Goal: Communication & Community: Participate in discussion

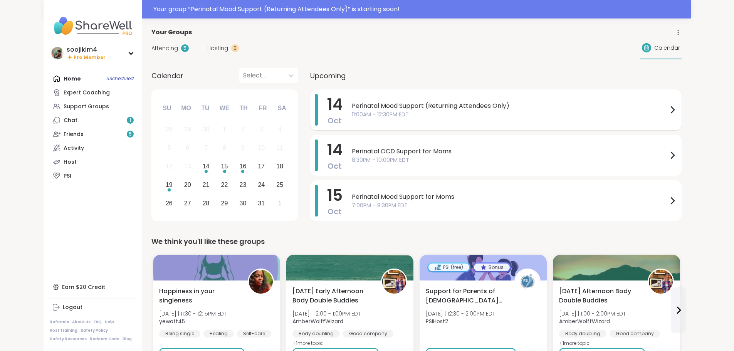
click at [354, 111] on span "11:00AM - 12:30PM EDT" at bounding box center [510, 115] width 316 height 8
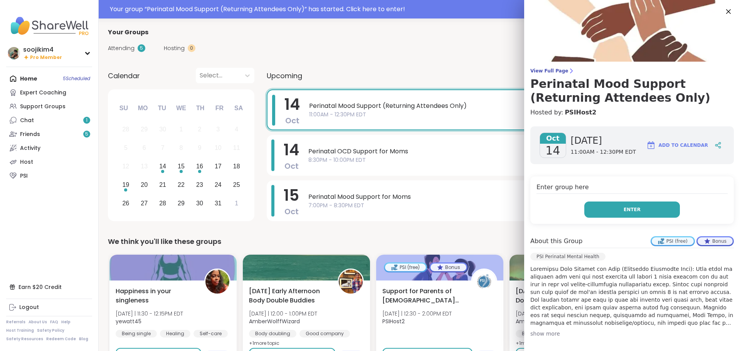
click at [586, 206] on button "Enter" at bounding box center [632, 209] width 96 height 16
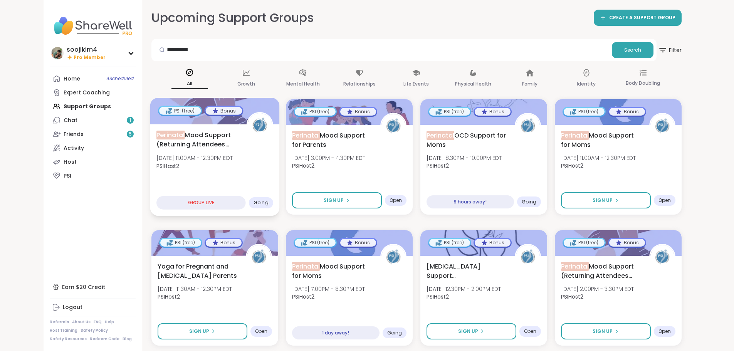
click at [173, 203] on div "GROUP LIVE" at bounding box center [200, 202] width 89 height 13
click at [197, 146] on span "Perinatal Mood Support (Returning Attendees Only)" at bounding box center [196, 139] width 81 height 19
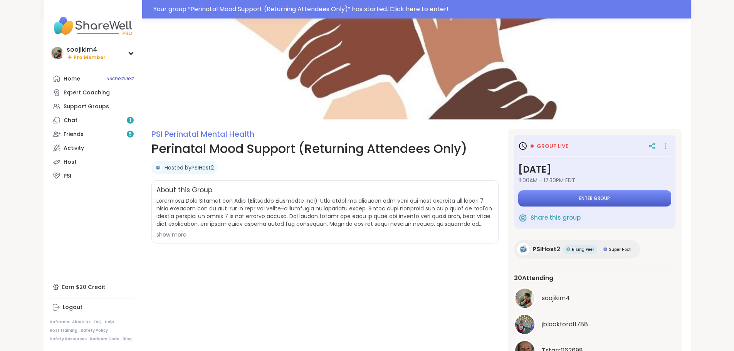
click at [601, 196] on button "Enter group" at bounding box center [594, 198] width 153 height 16
